Goal: Book appointment/travel/reservation

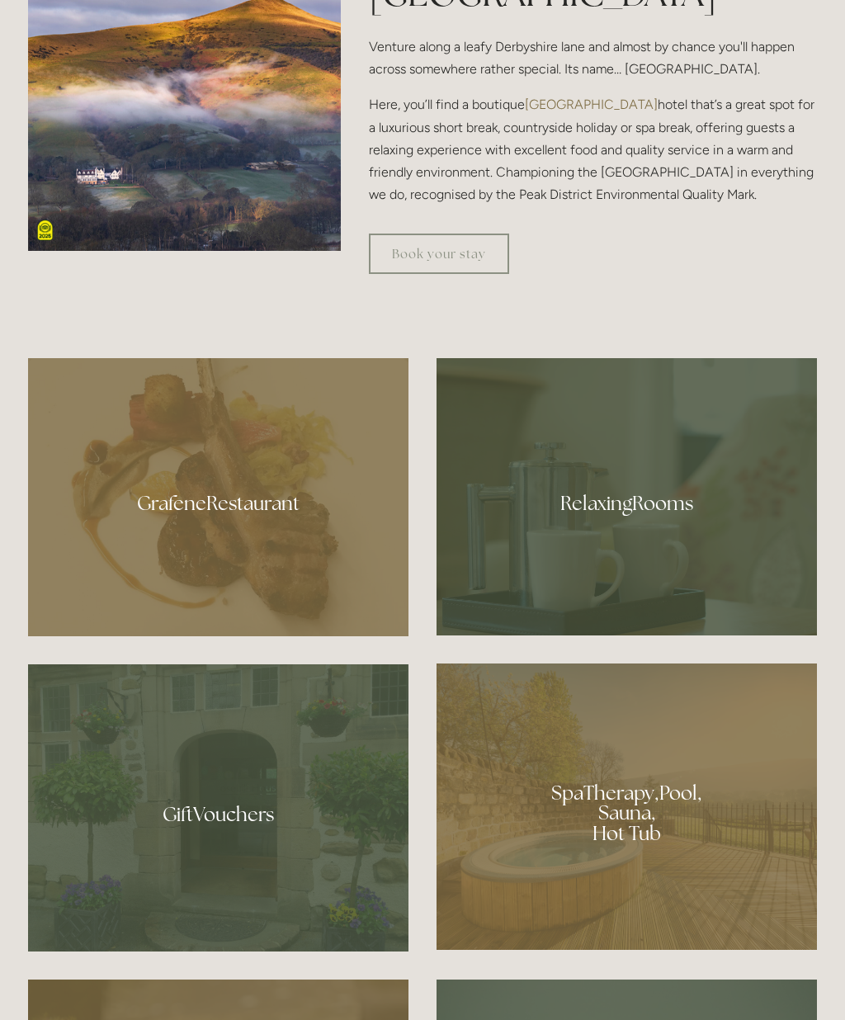
scroll to position [1007, 0]
click at [200, 555] on div at bounding box center [218, 497] width 380 height 278
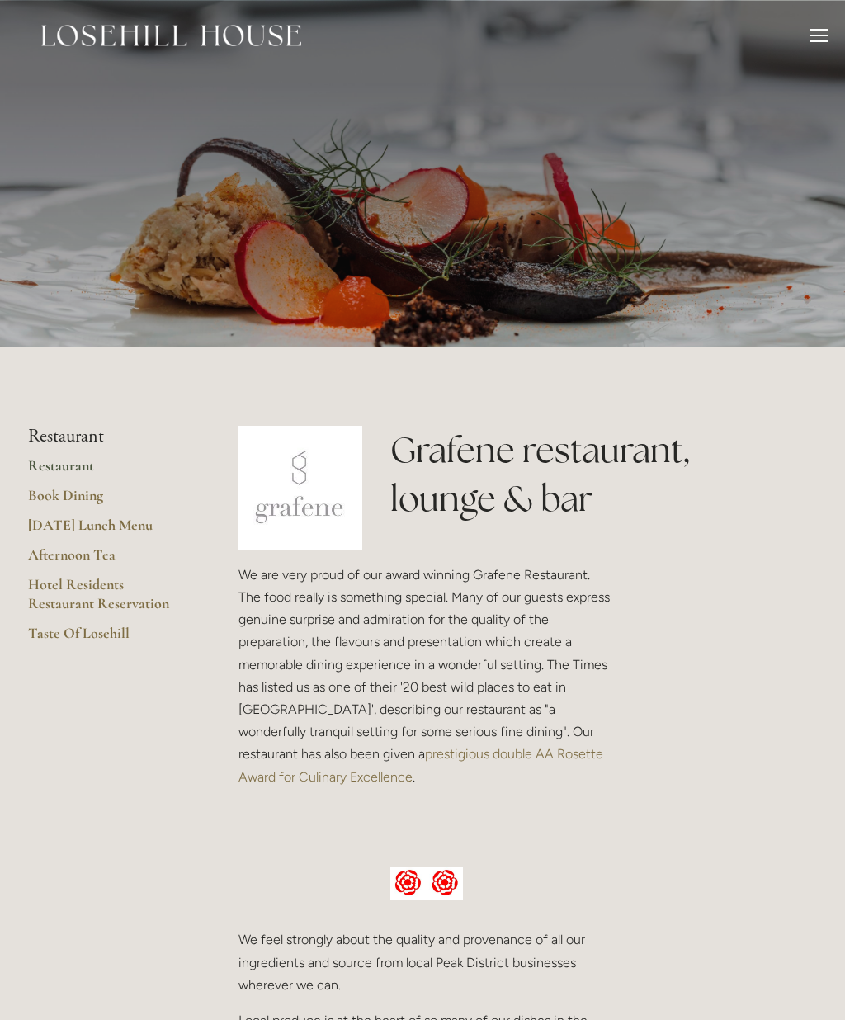
click at [75, 527] on link "[DATE] Lunch Menu" at bounding box center [107, 531] width 158 height 30
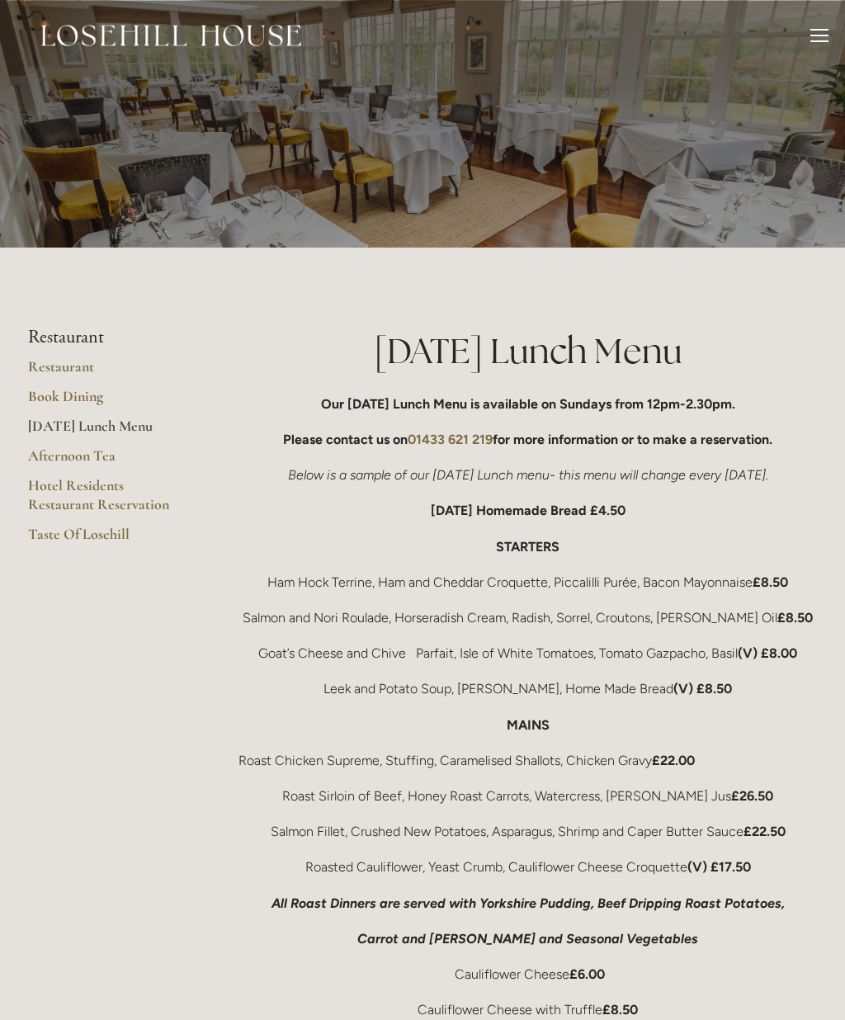
click at [828, 46] on div at bounding box center [819, 38] width 18 height 18
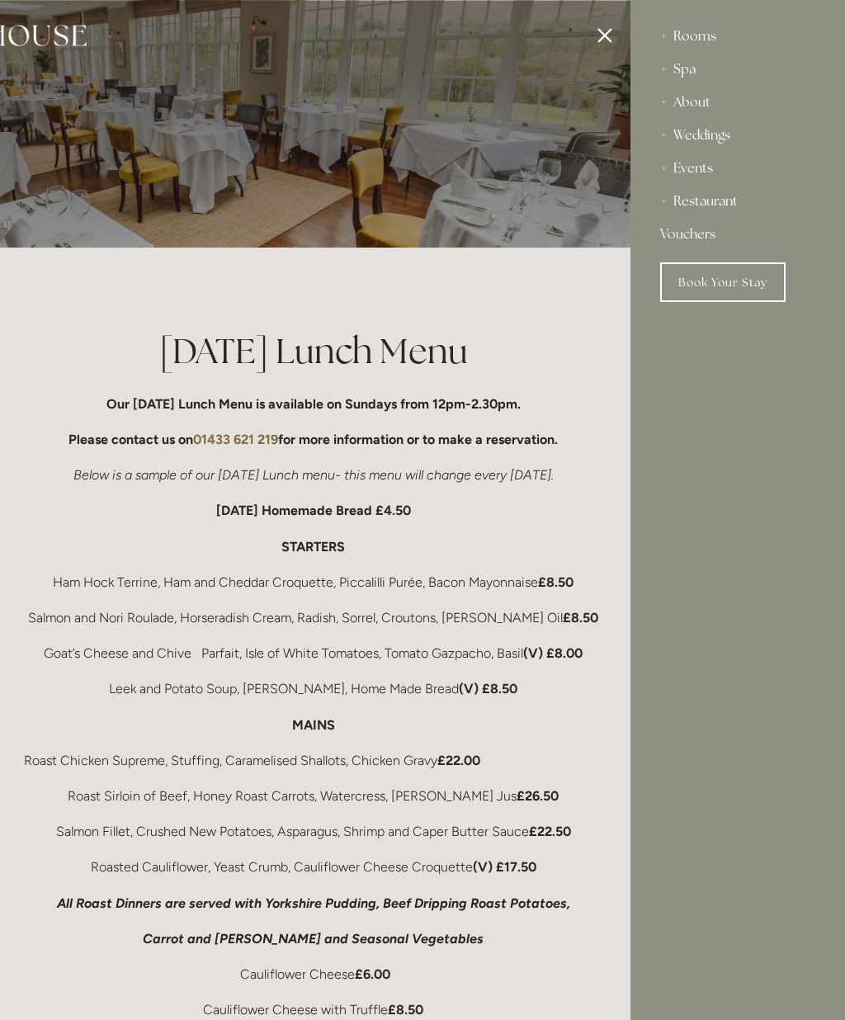
click at [705, 42] on div "Rooms" at bounding box center [737, 36] width 155 height 33
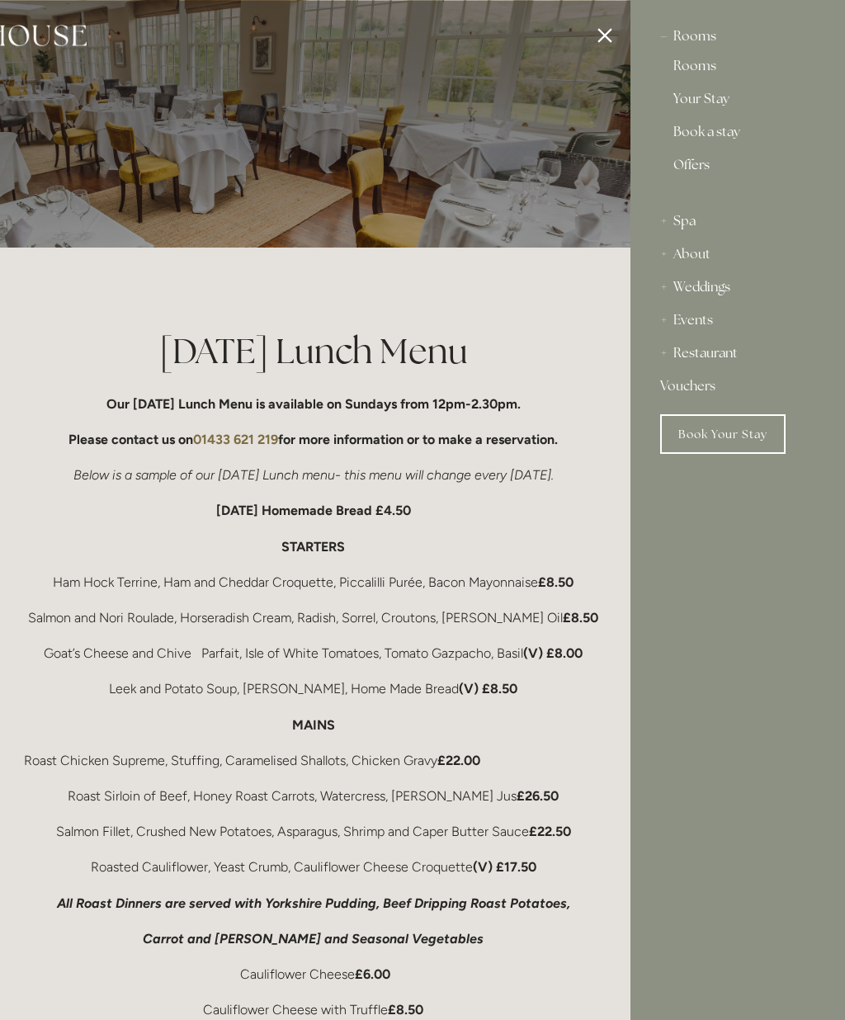
click at [714, 62] on link "Rooms" at bounding box center [737, 69] width 129 height 20
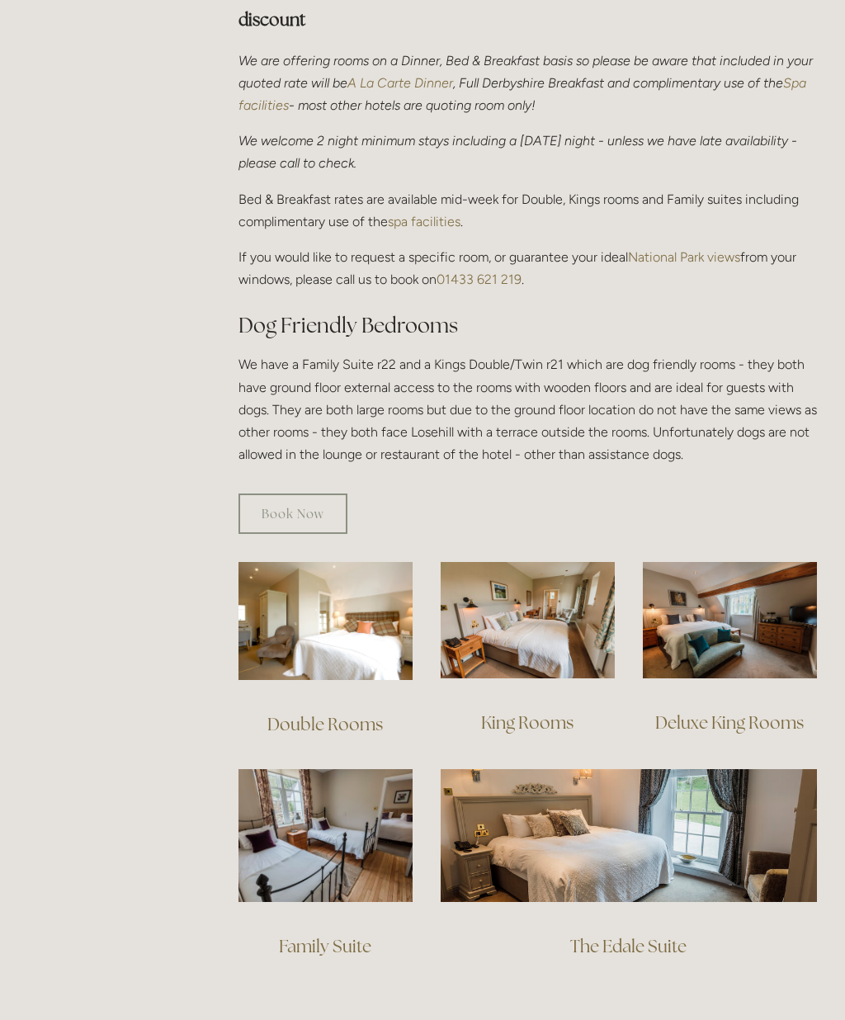
scroll to position [668, 0]
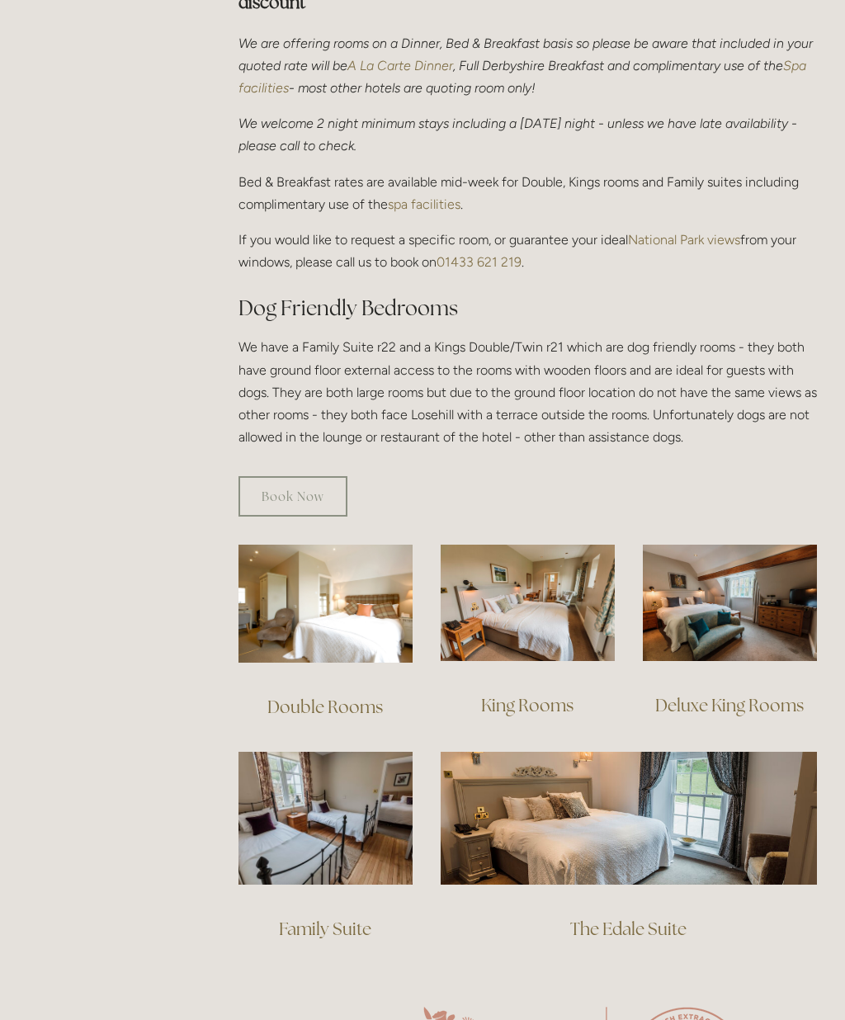
click at [513, 590] on img at bounding box center [528, 603] width 174 height 116
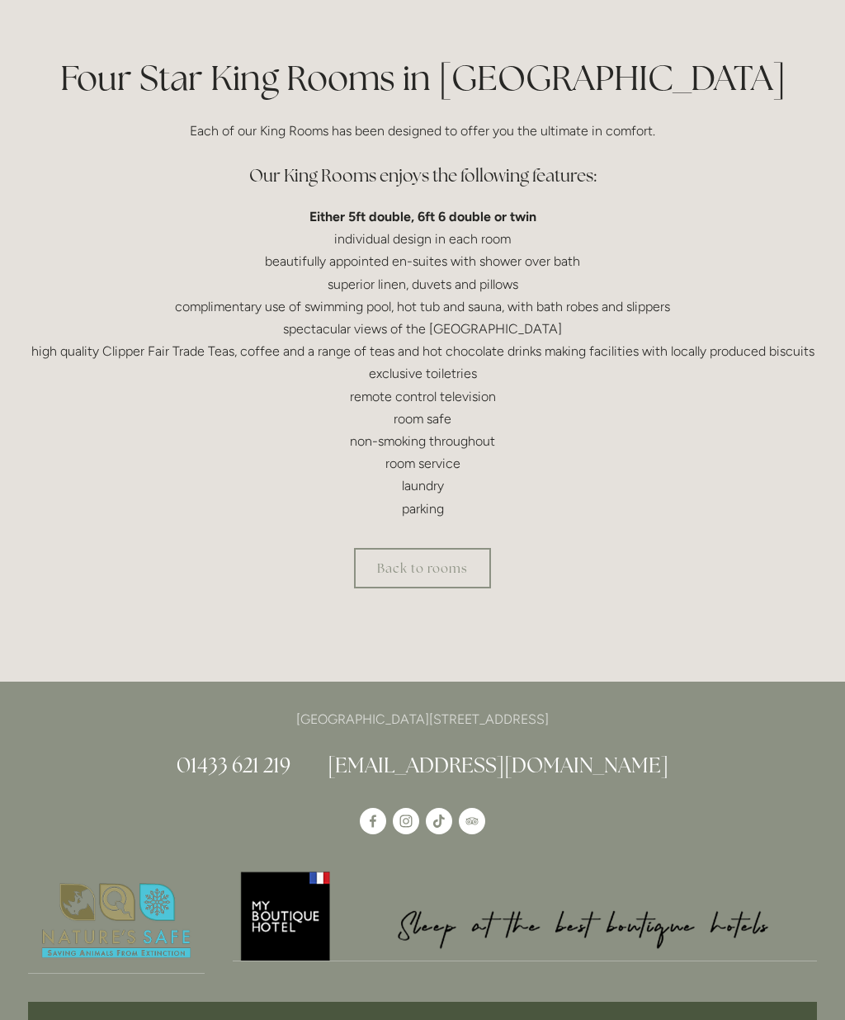
scroll to position [395, 0]
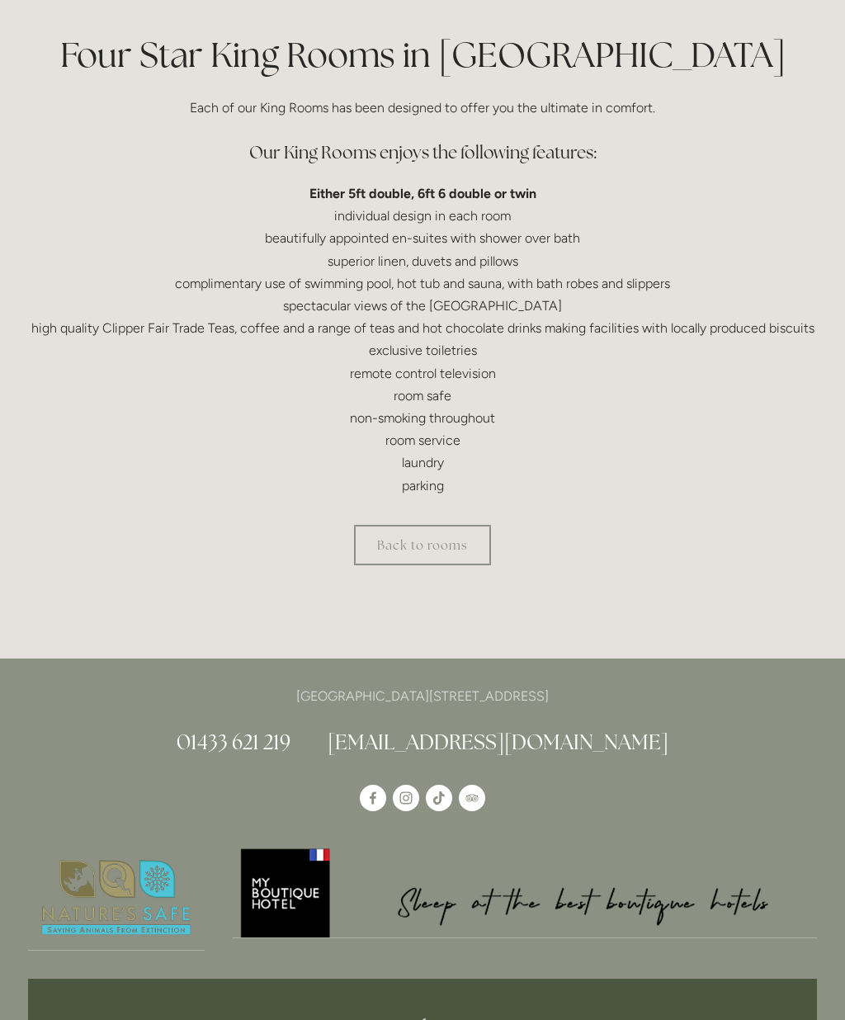
click at [450, 539] on link "Back to rooms" at bounding box center [422, 545] width 137 height 40
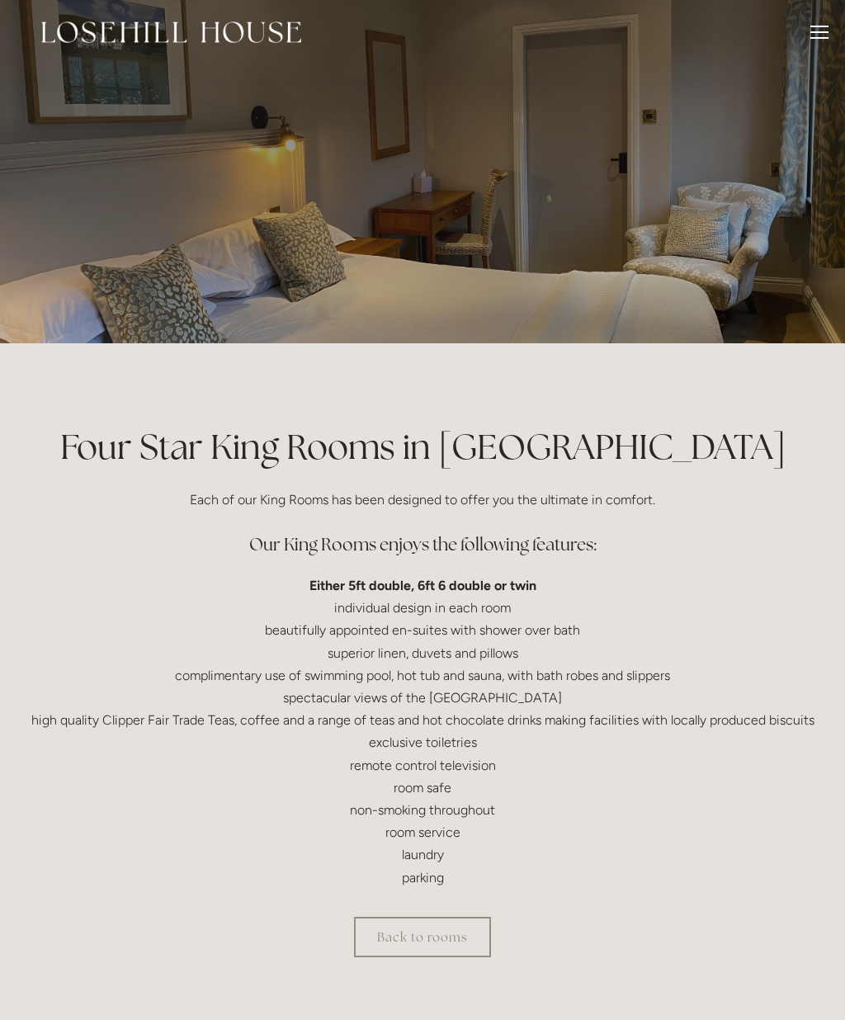
scroll to position [0, 0]
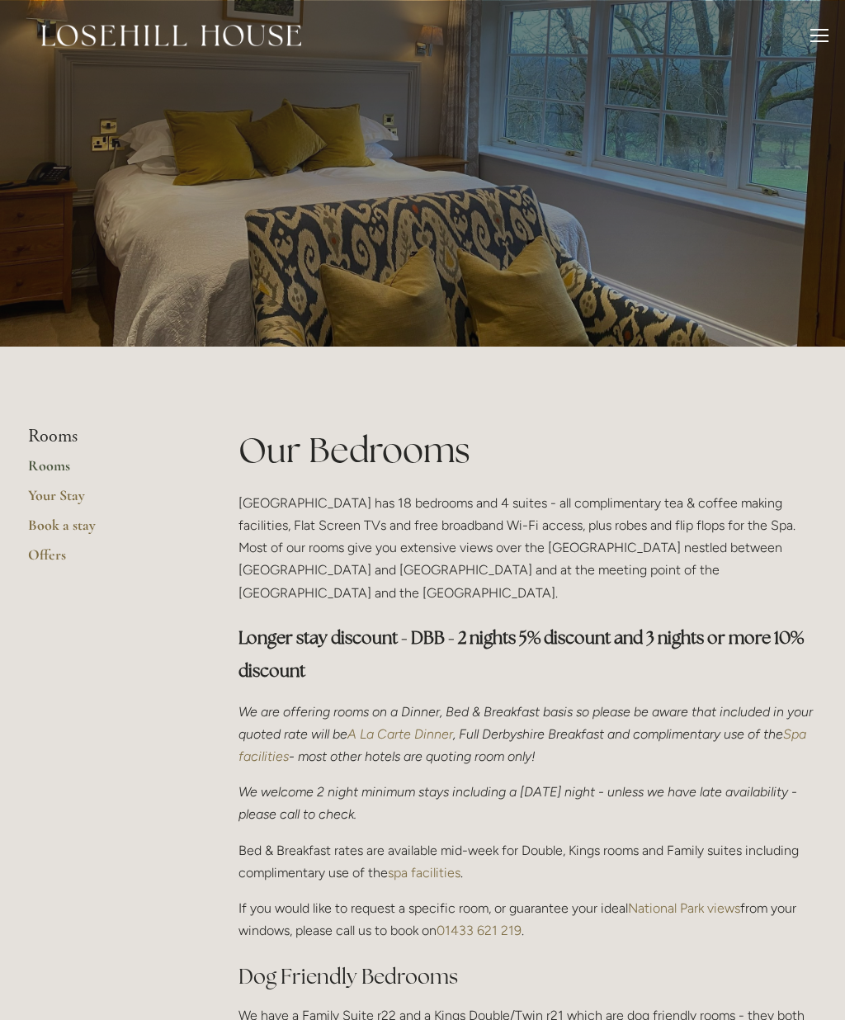
click at [839, 30] on header "Rooms Rooms Your Stay Book a stay Offers Spa" at bounding box center [422, 35] width 845 height 71
click at [822, 40] on div at bounding box center [819, 41] width 18 height 2
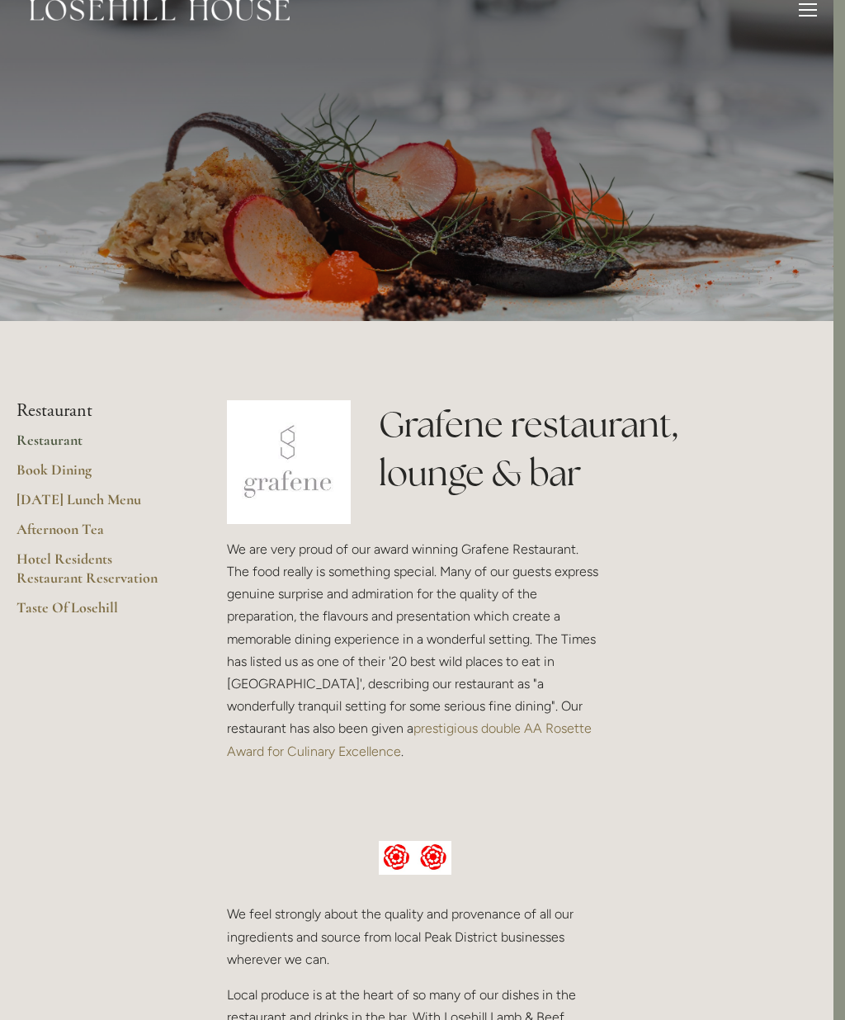
scroll to position [0, 12]
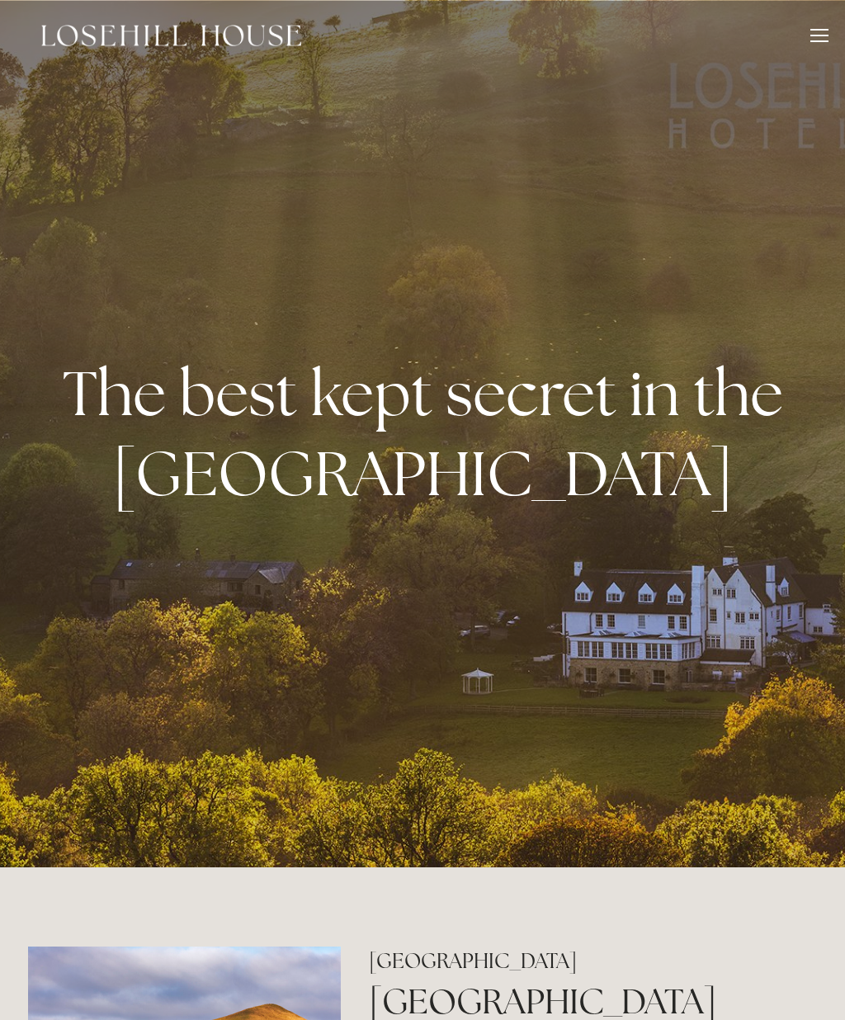
click at [824, 37] on div at bounding box center [819, 38] width 18 height 18
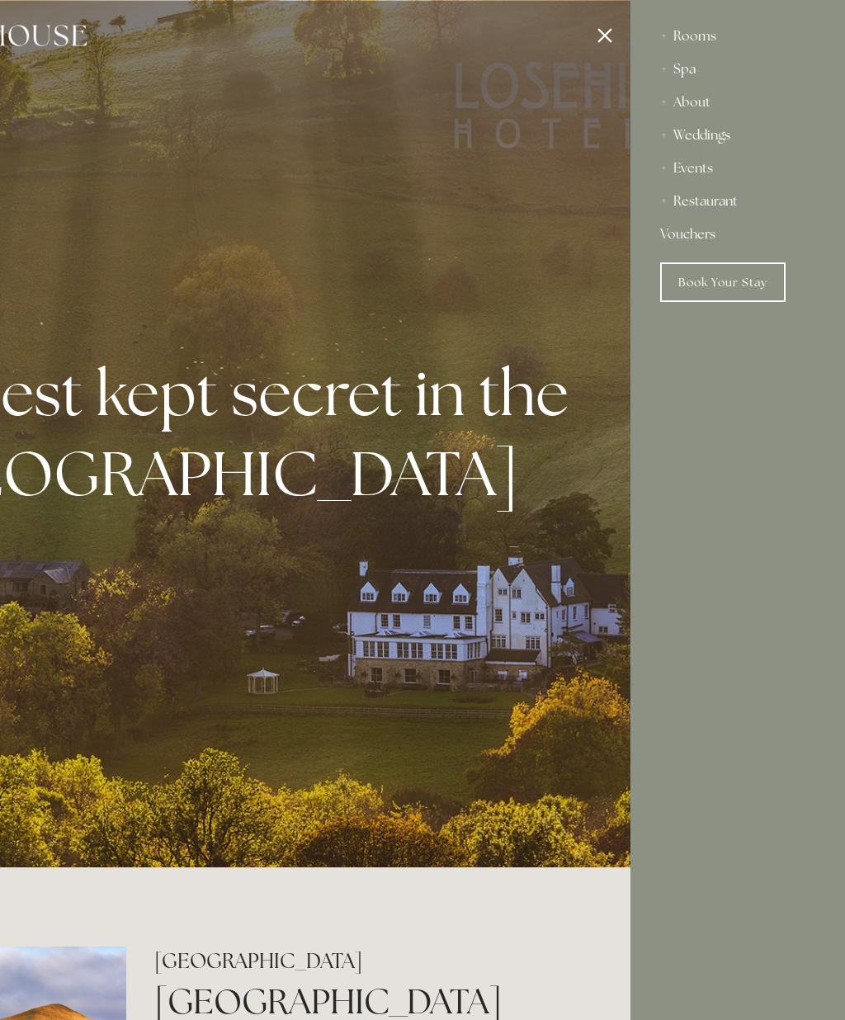
click at [722, 285] on link "Book Your Stay" at bounding box center [722, 282] width 125 height 40
